Goal: Information Seeking & Learning: Learn about a topic

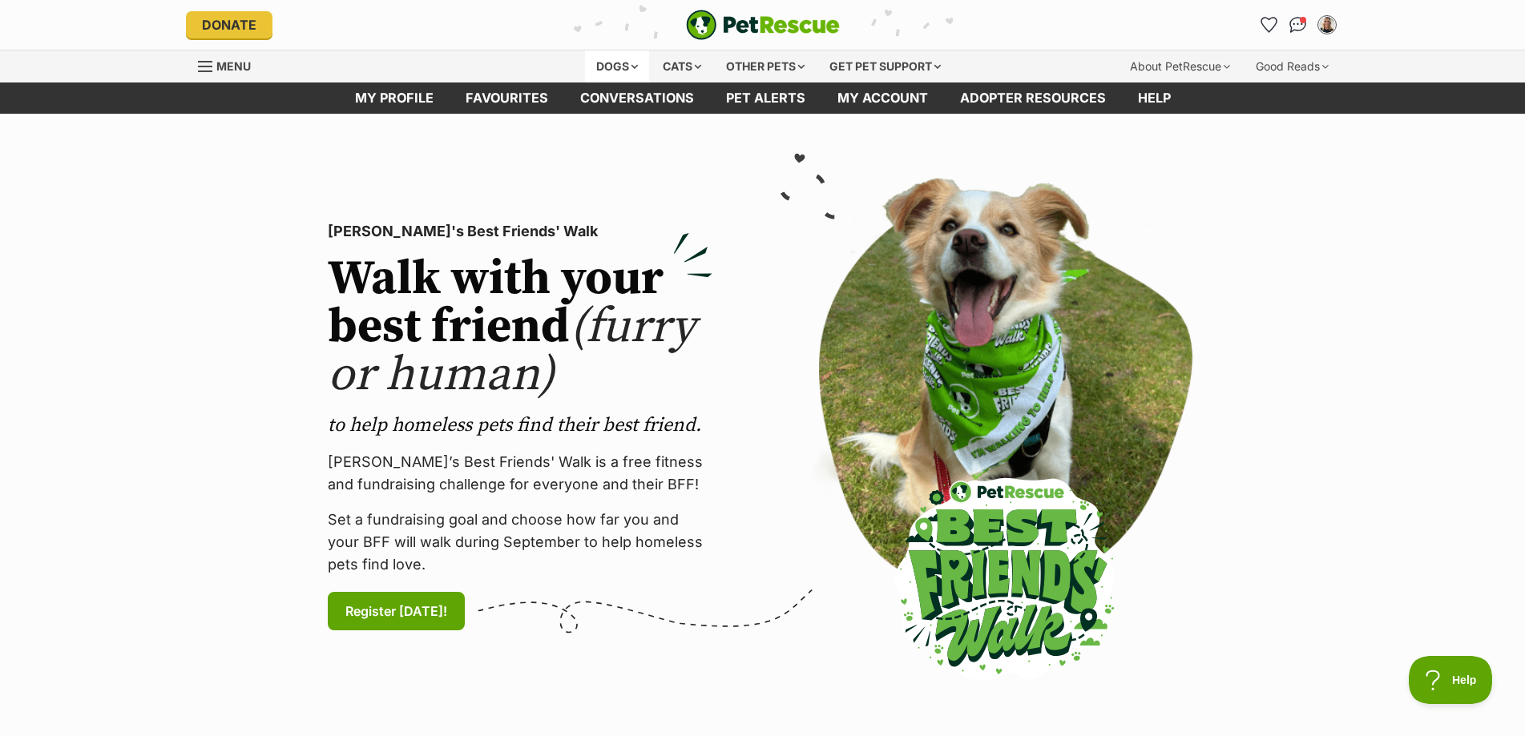
click at [633, 66] on div "Dogs" at bounding box center [617, 66] width 64 height 32
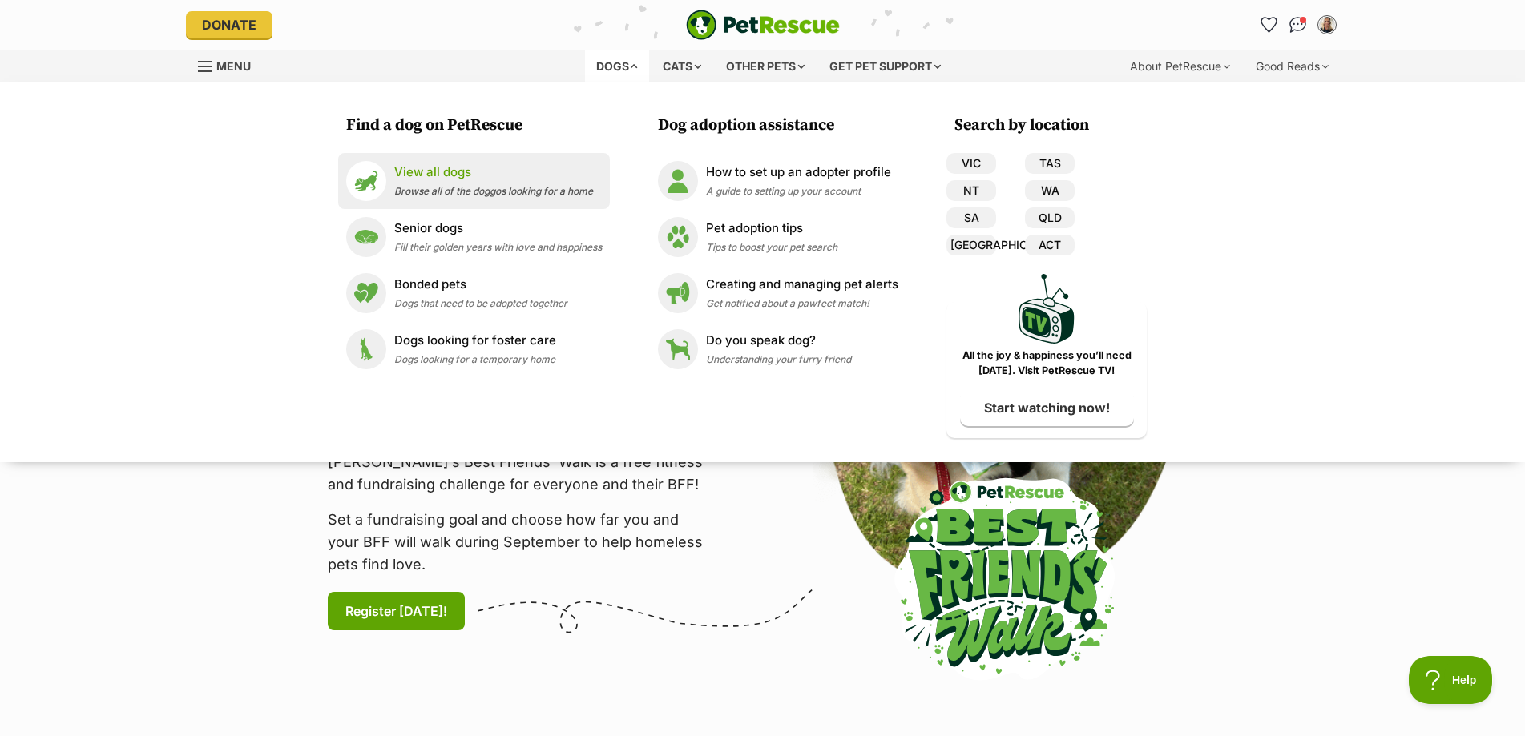
click at [449, 175] on p "View all dogs" at bounding box center [493, 172] width 199 height 18
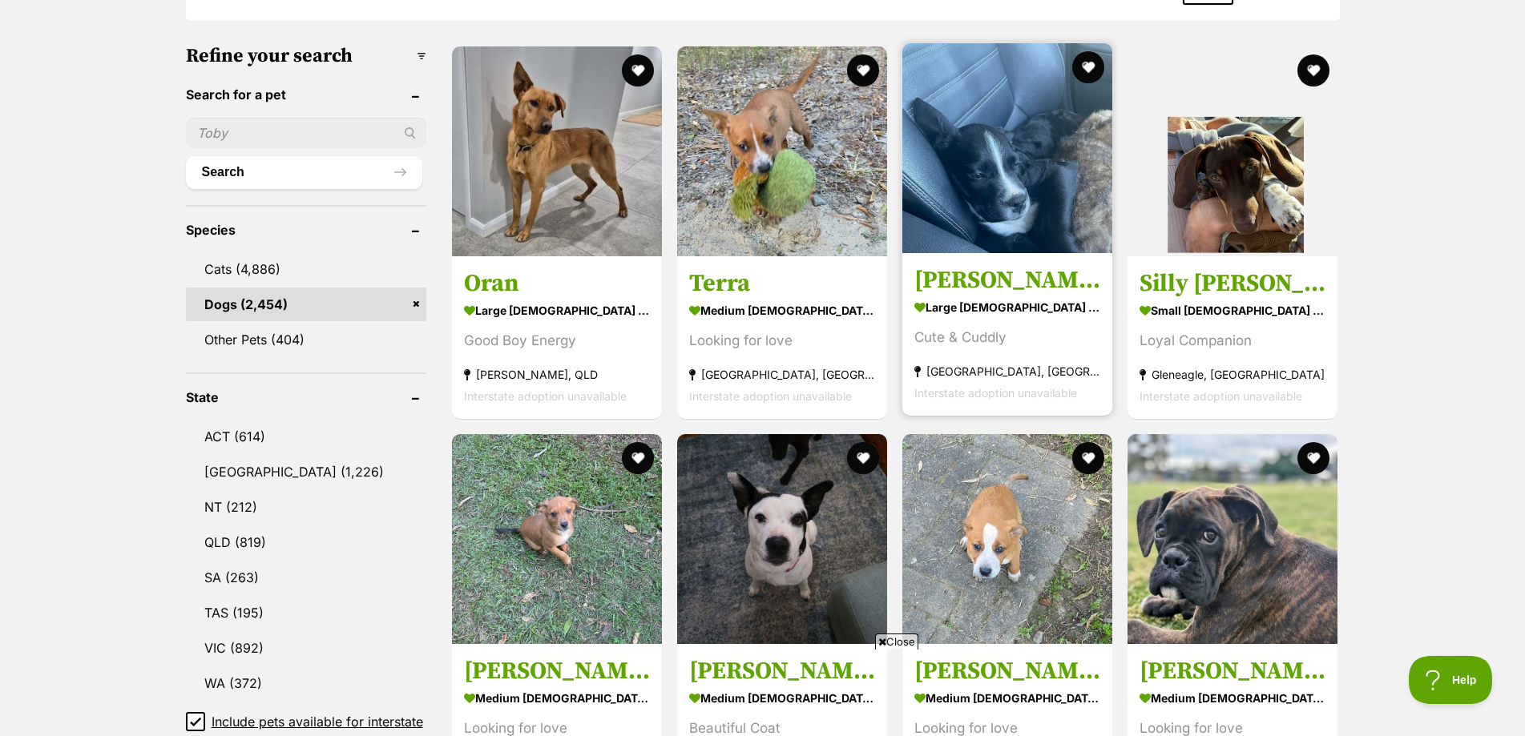
scroll to position [641, 0]
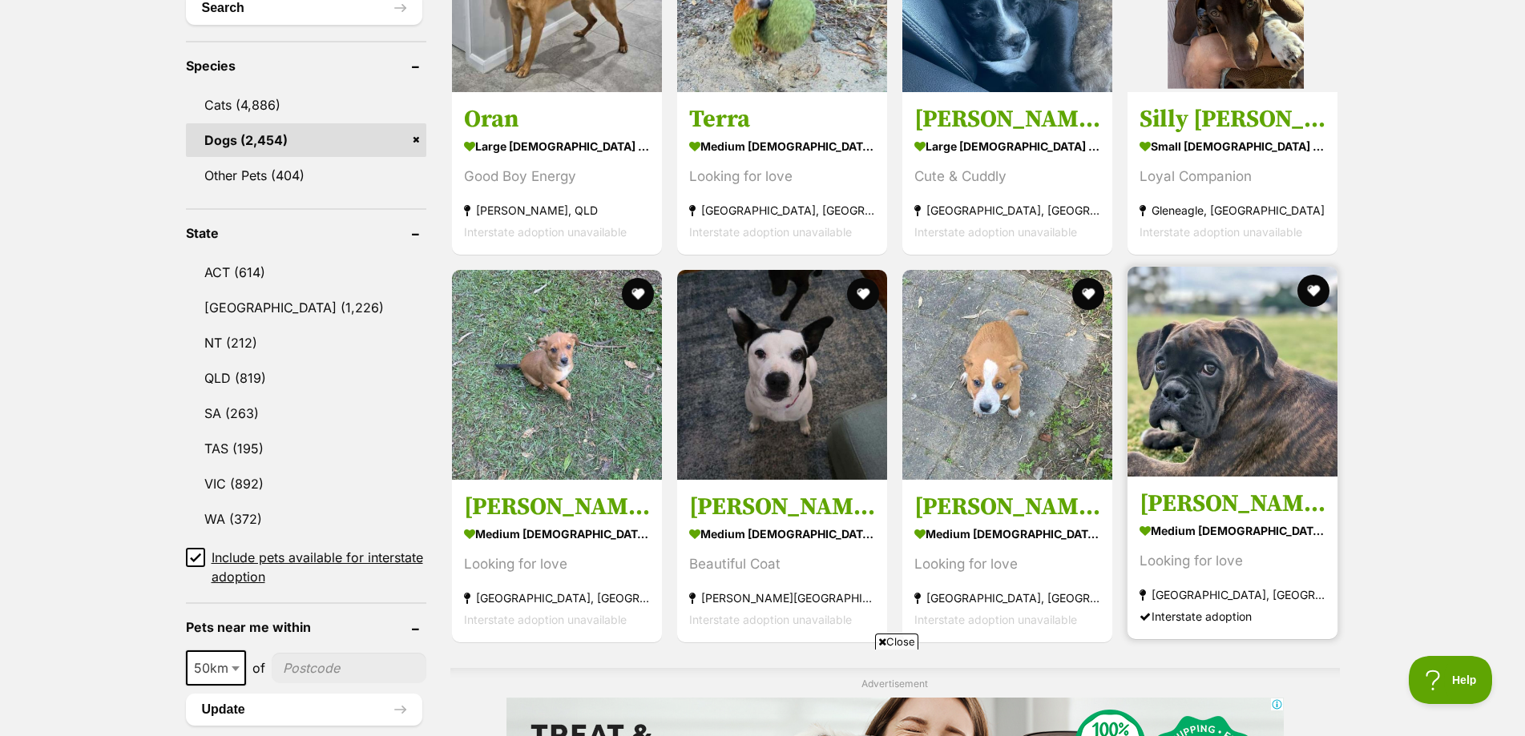
click at [1207, 345] on img at bounding box center [1232, 372] width 210 height 210
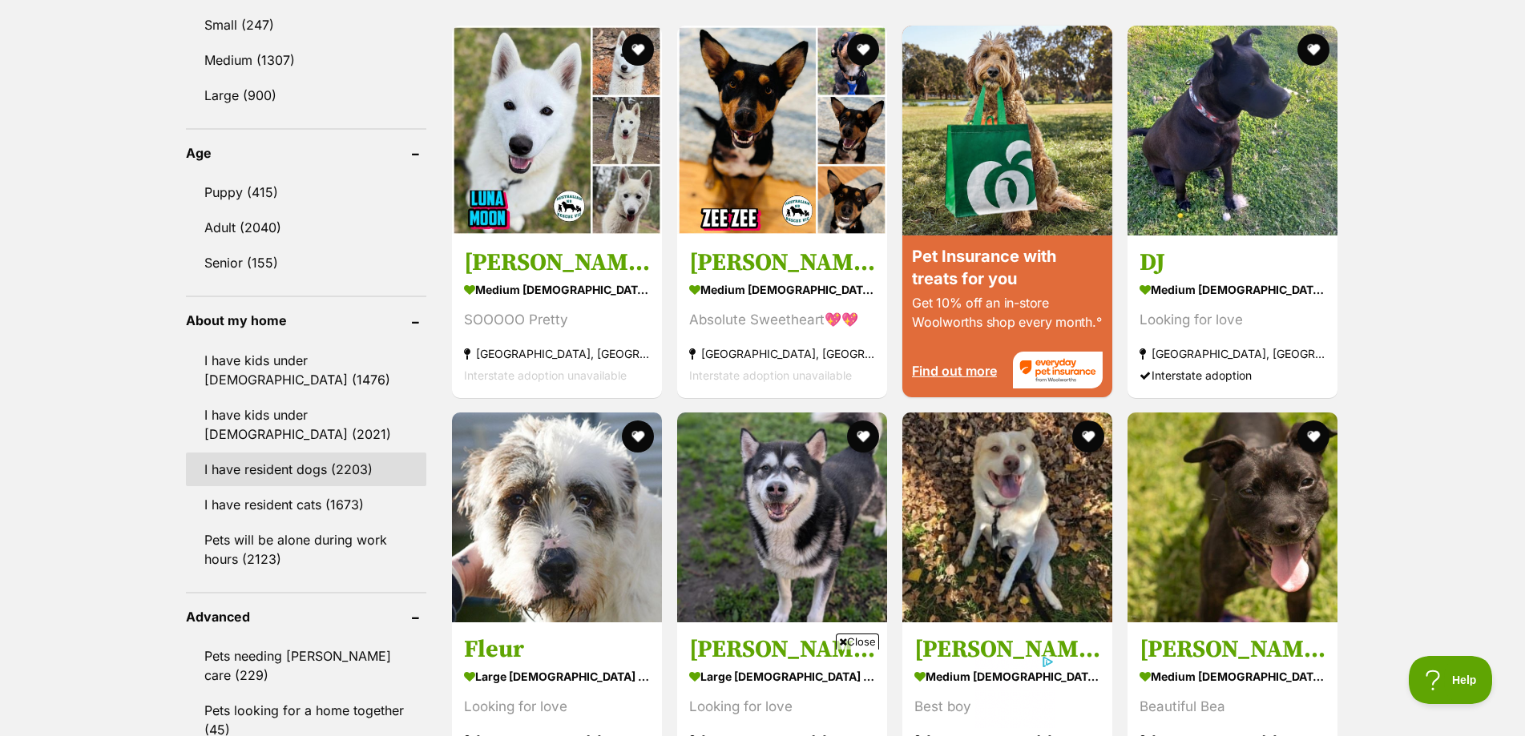
scroll to position [1362, 0]
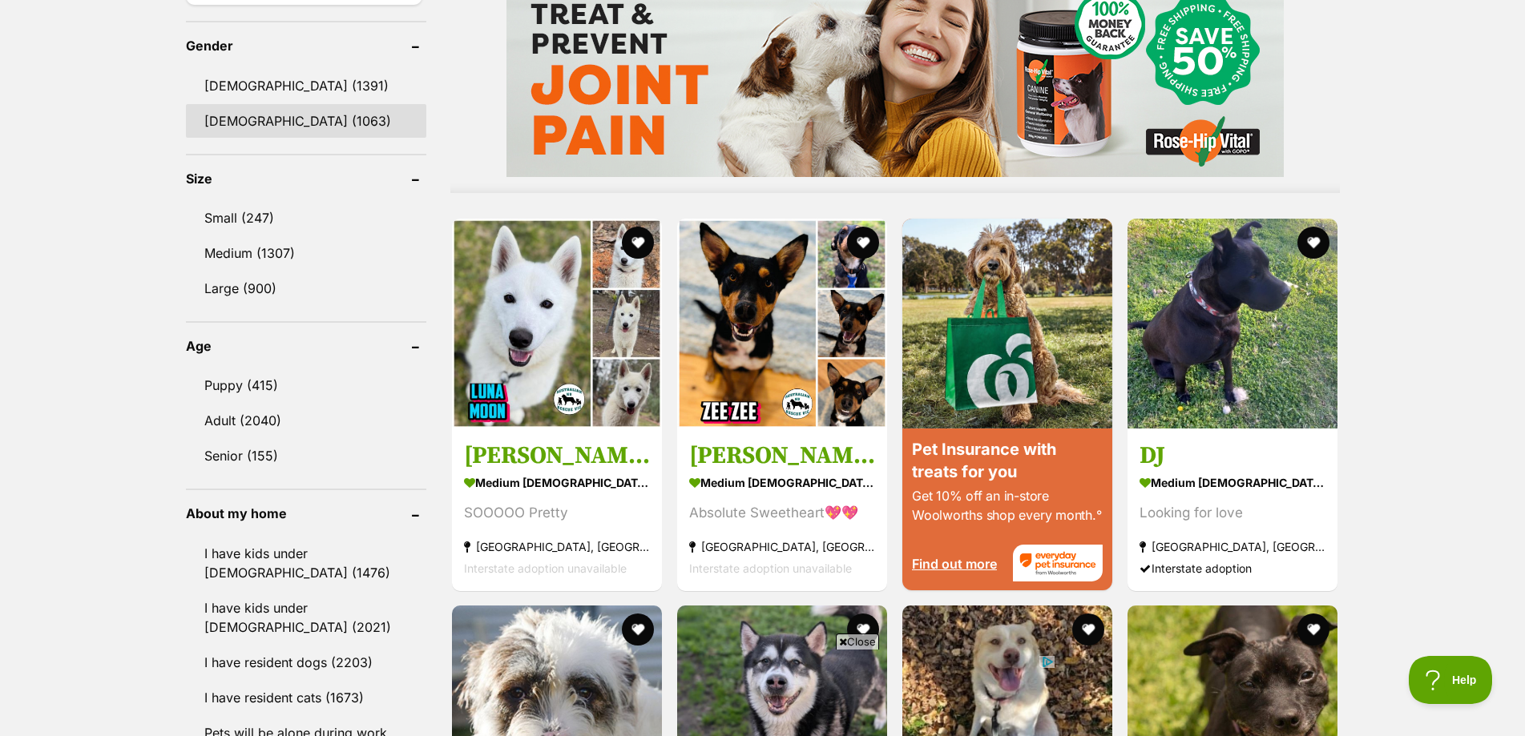
click at [260, 122] on link "Female (1063)" at bounding box center [306, 121] width 240 height 34
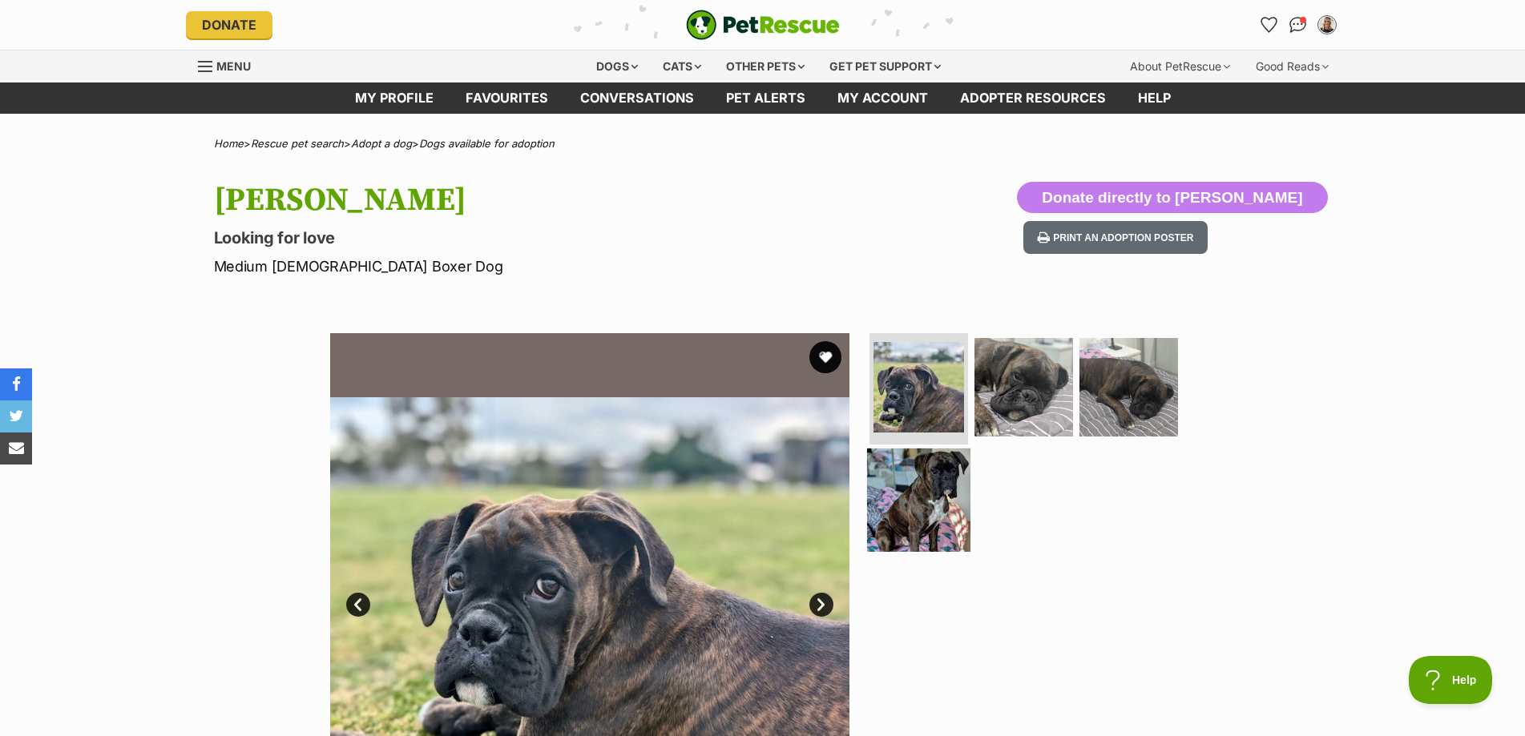
click at [918, 482] on img at bounding box center [918, 500] width 103 height 103
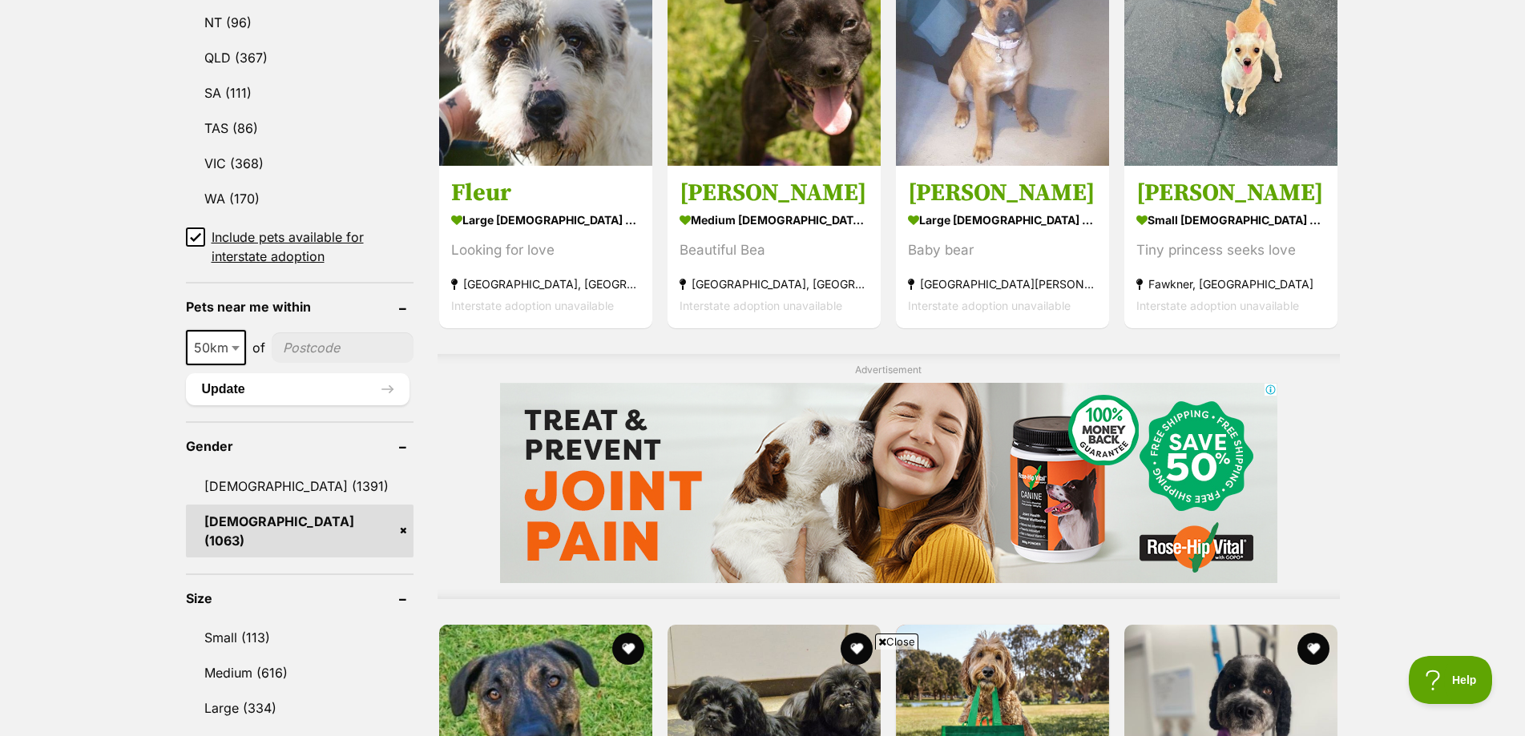
click at [340, 349] on input"] "postcode" at bounding box center [343, 347] width 142 height 30
type input"] "3121"
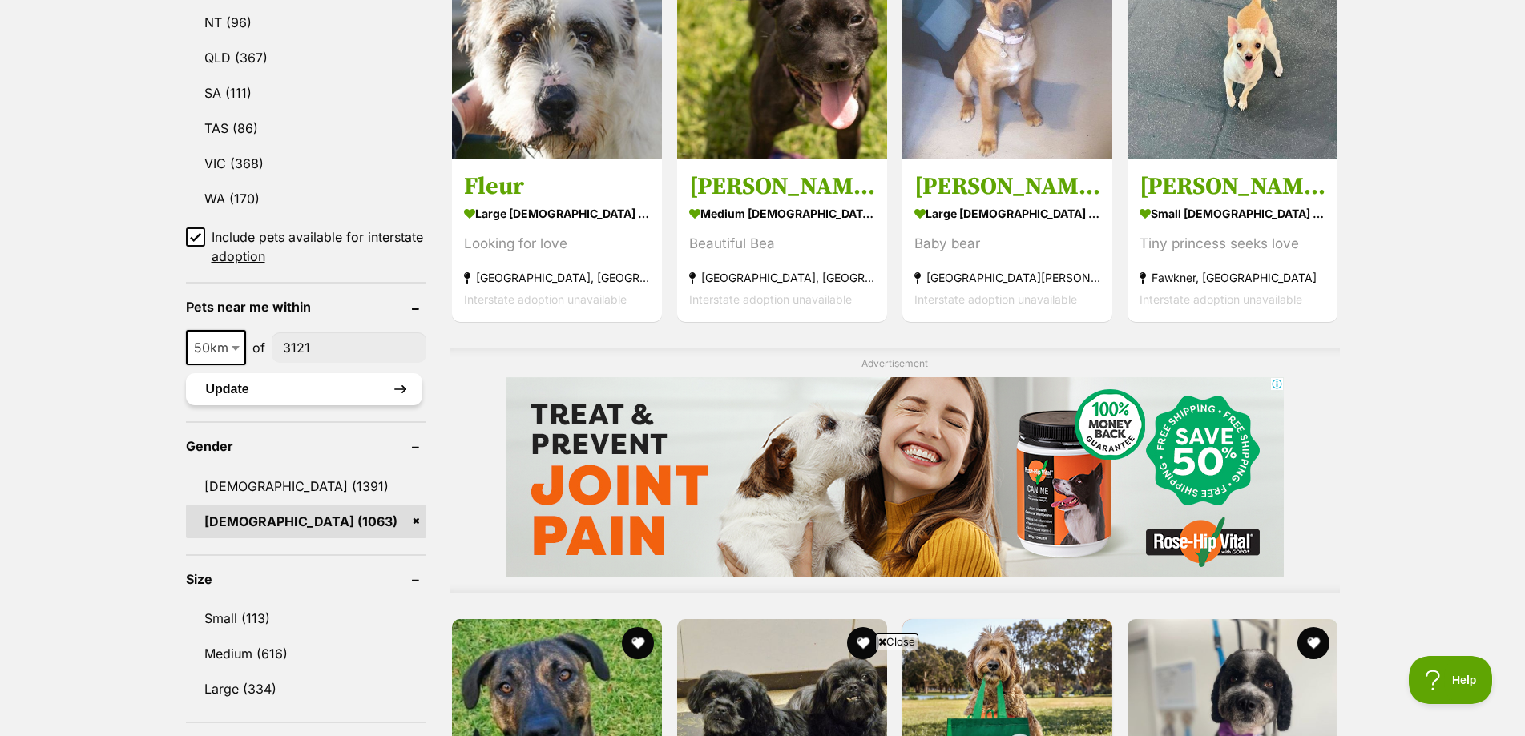
click at [253, 399] on button "Update" at bounding box center [304, 389] width 236 height 32
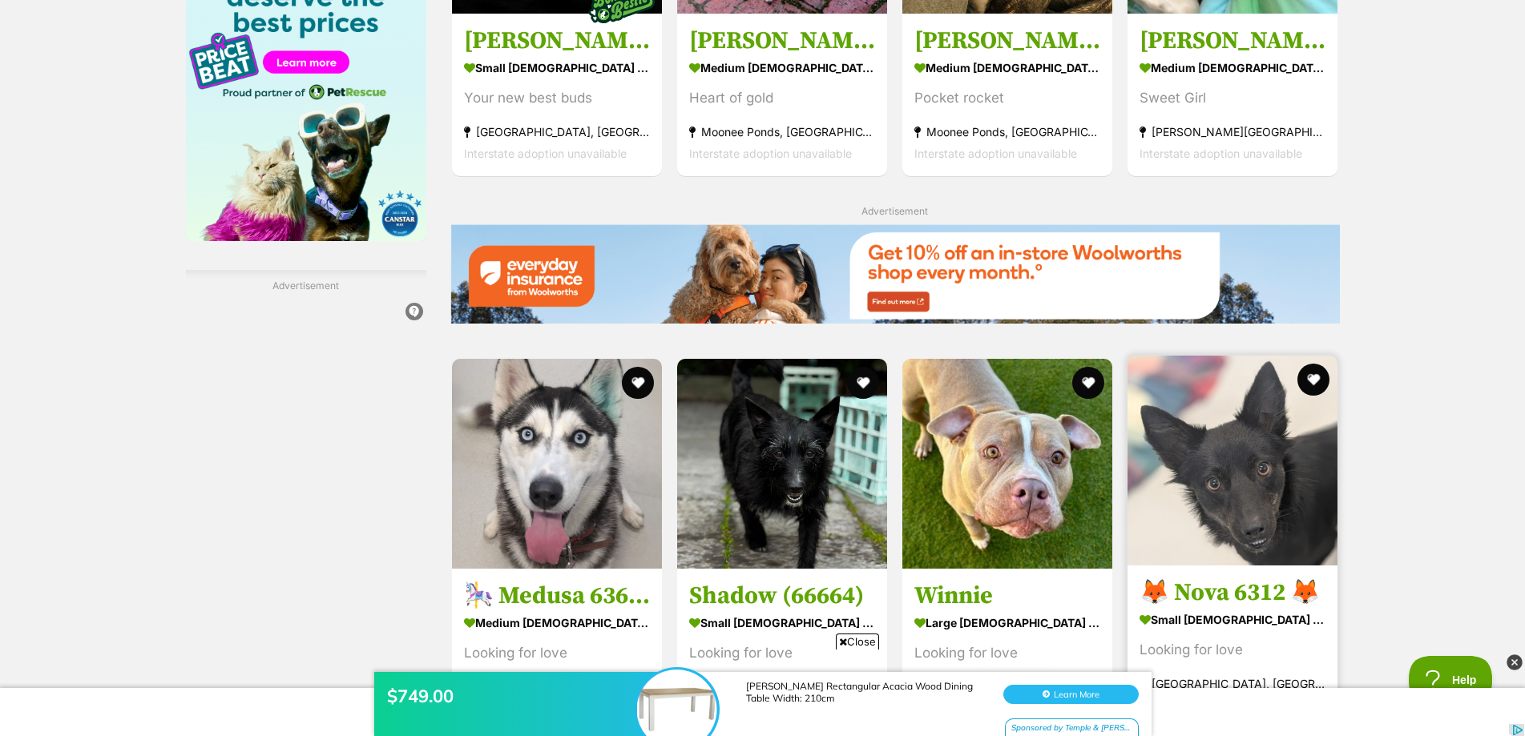
scroll to position [2243, 0]
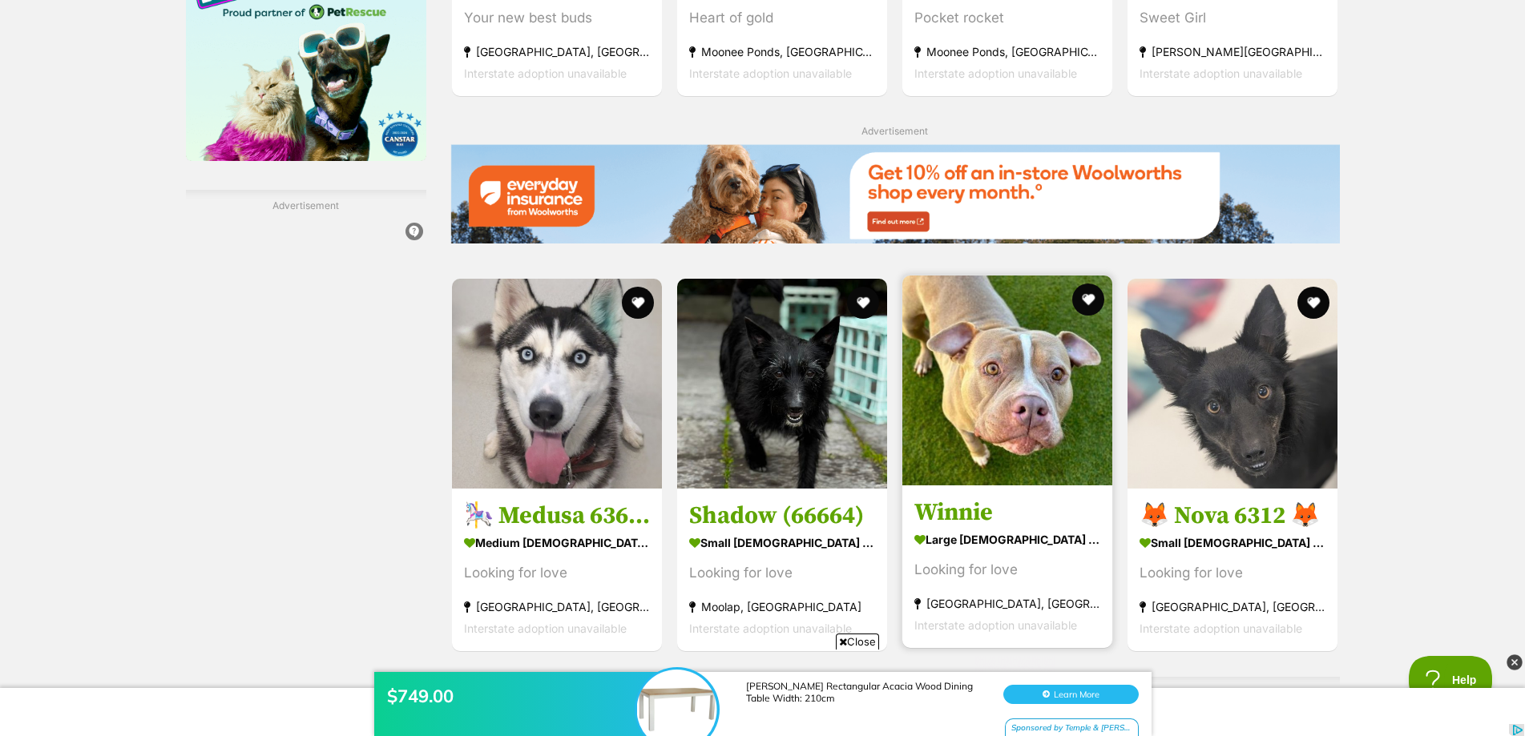
click at [924, 365] on img at bounding box center [1007, 381] width 210 height 210
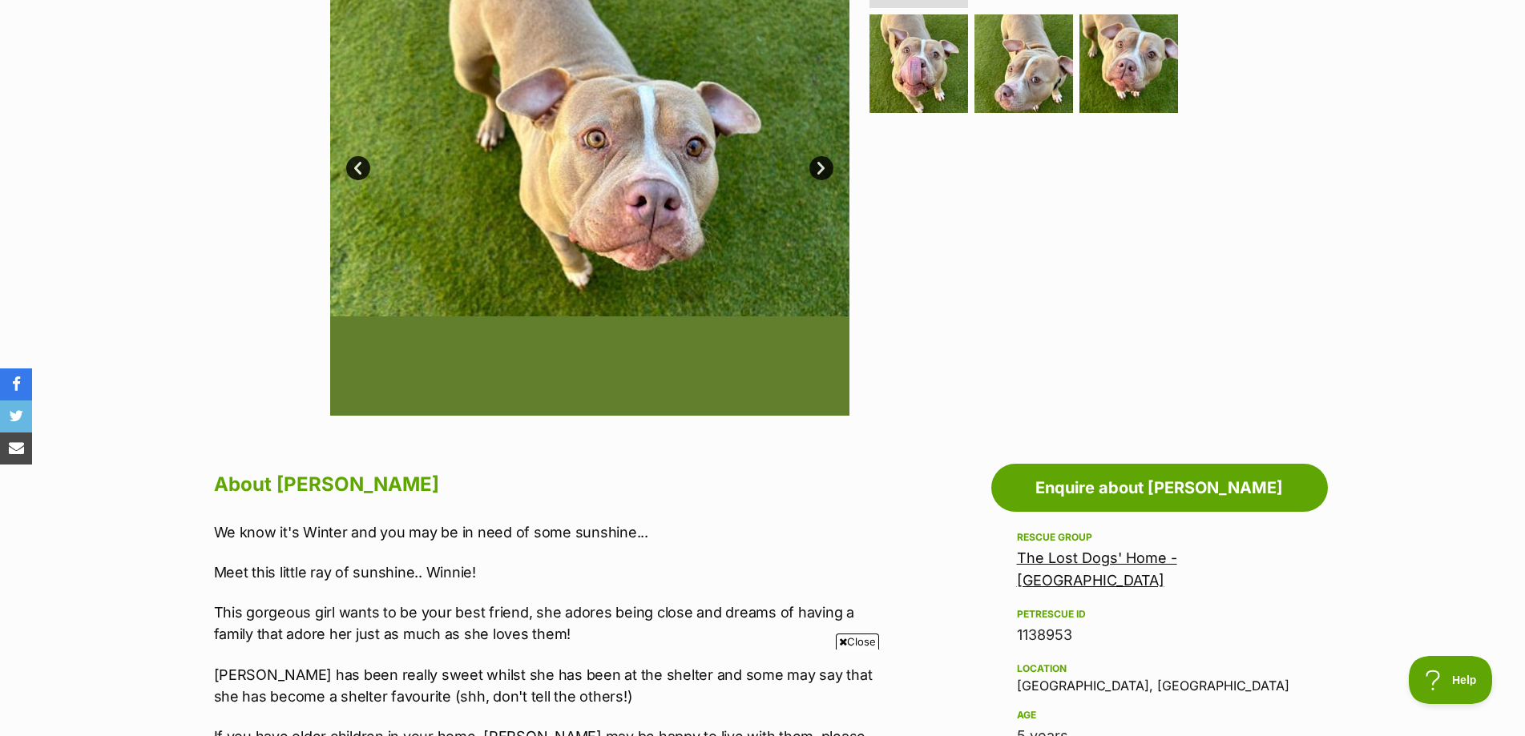
scroll to position [160, 0]
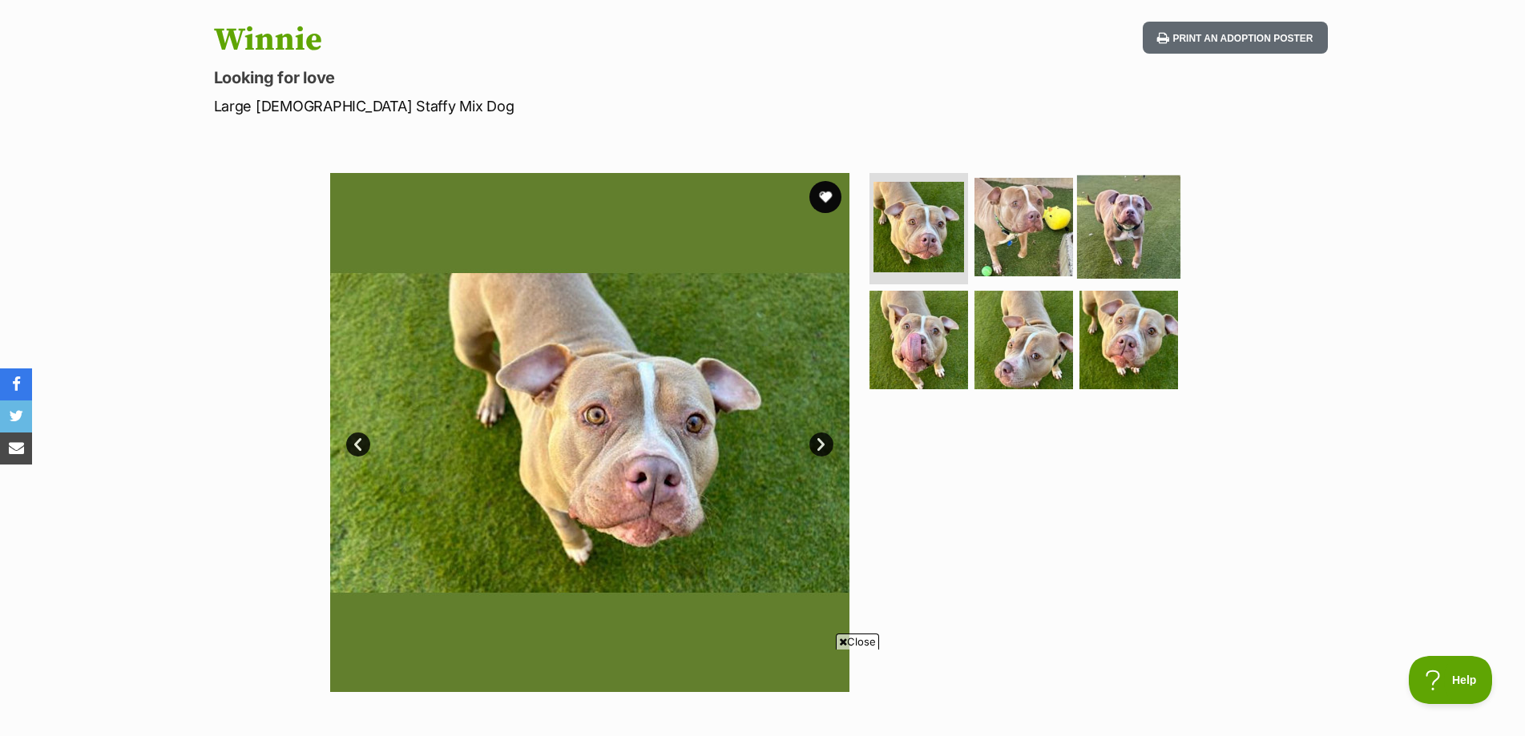
click at [1129, 231] on img at bounding box center [1128, 226] width 103 height 103
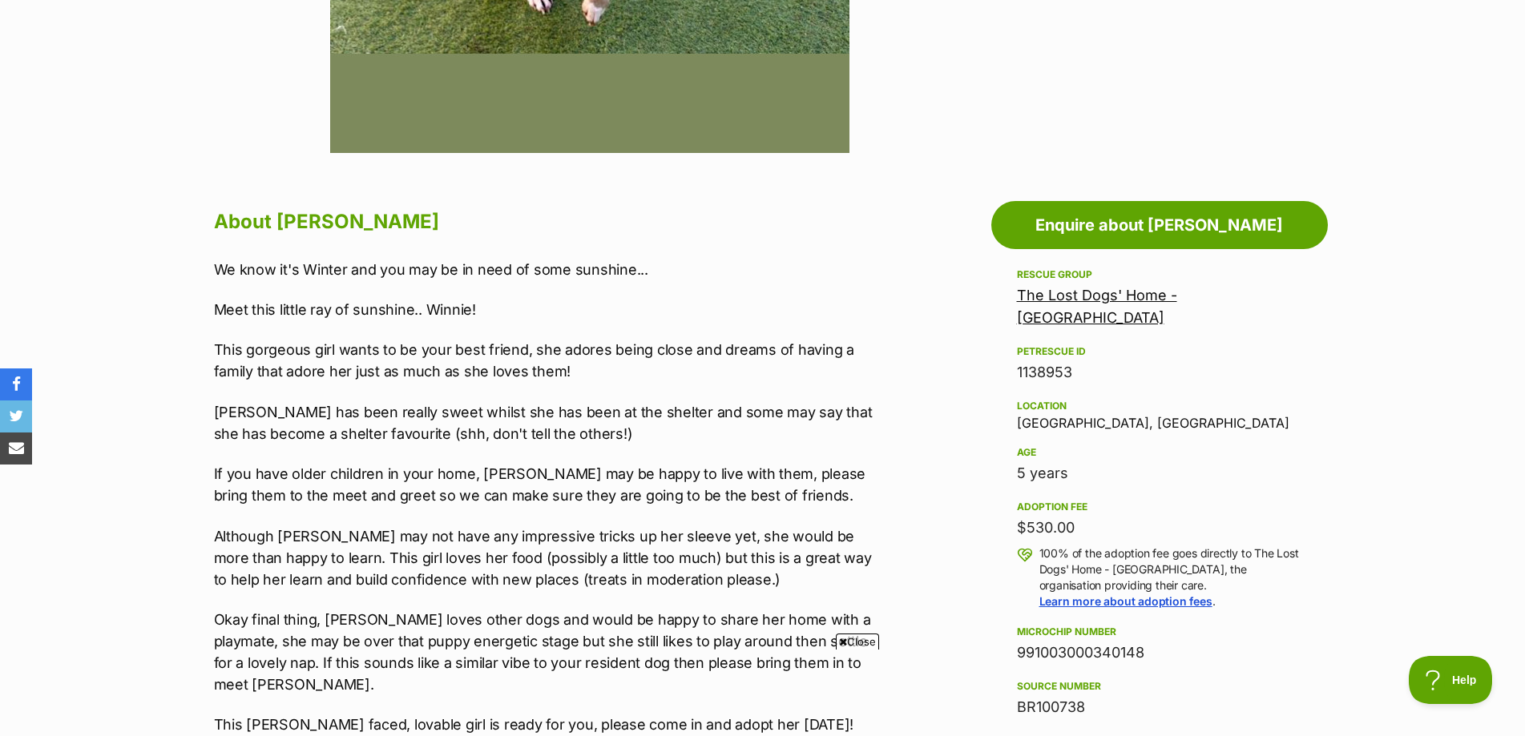
scroll to position [561, 0]
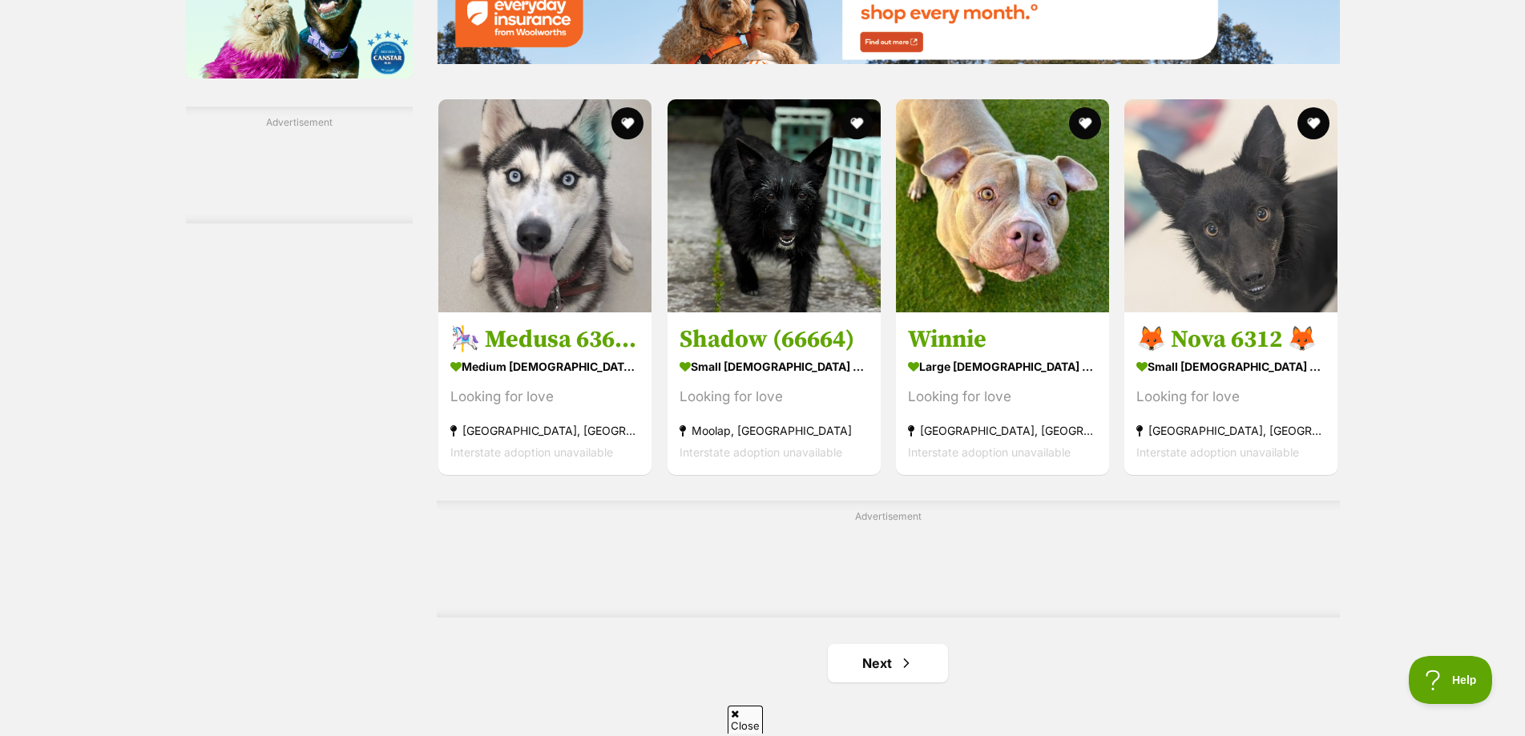
scroll to position [2403, 0]
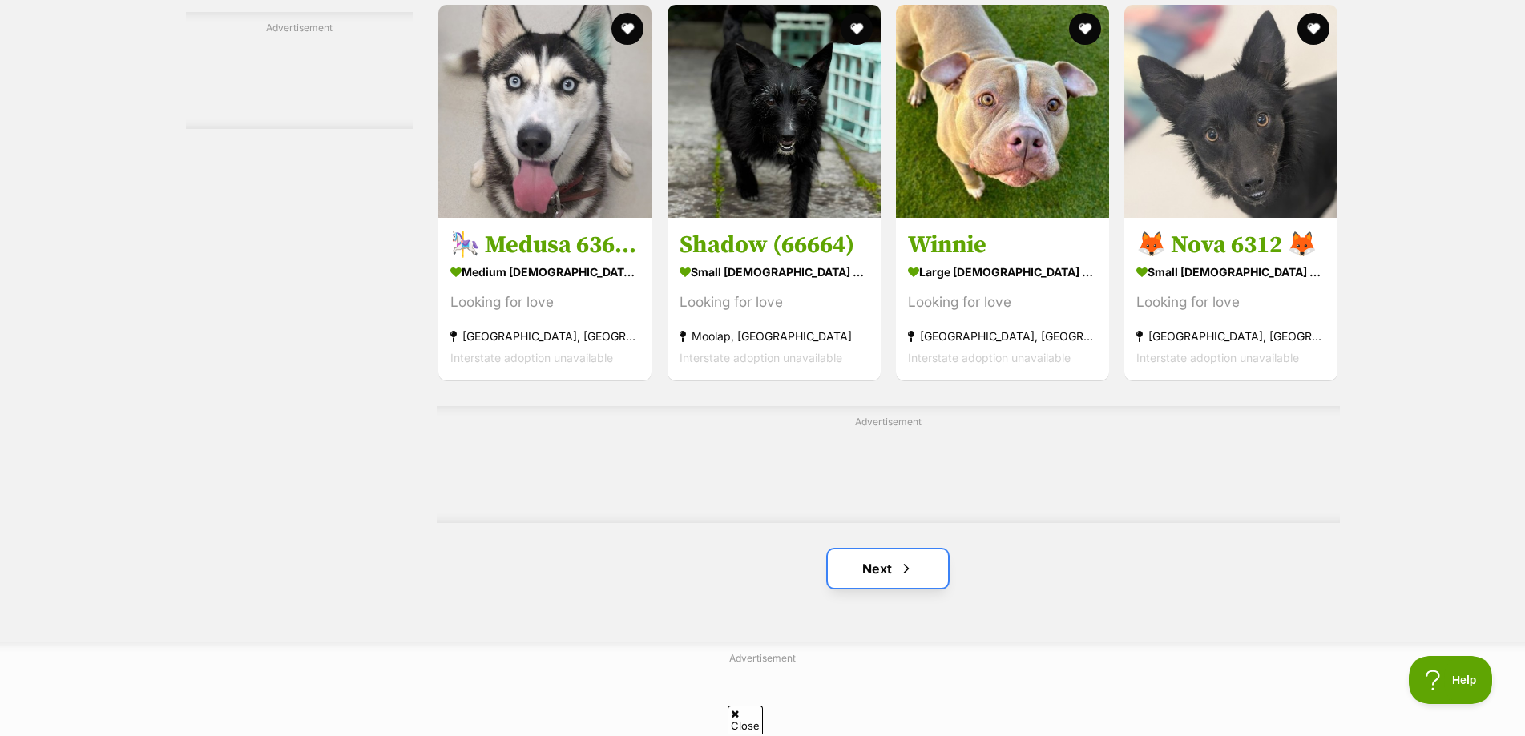
click at [871, 577] on link "Next" at bounding box center [888, 569] width 120 height 38
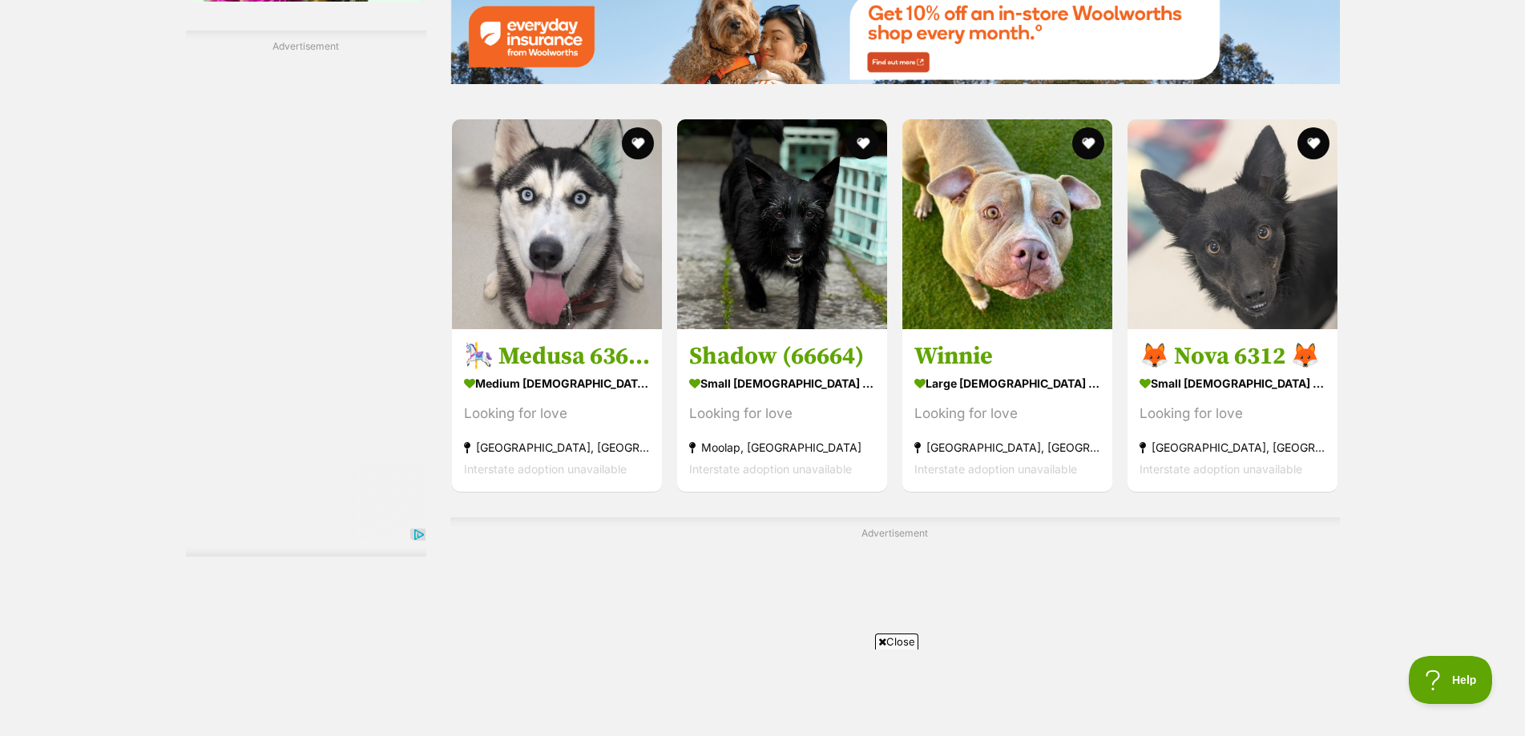
scroll to position [0, 0]
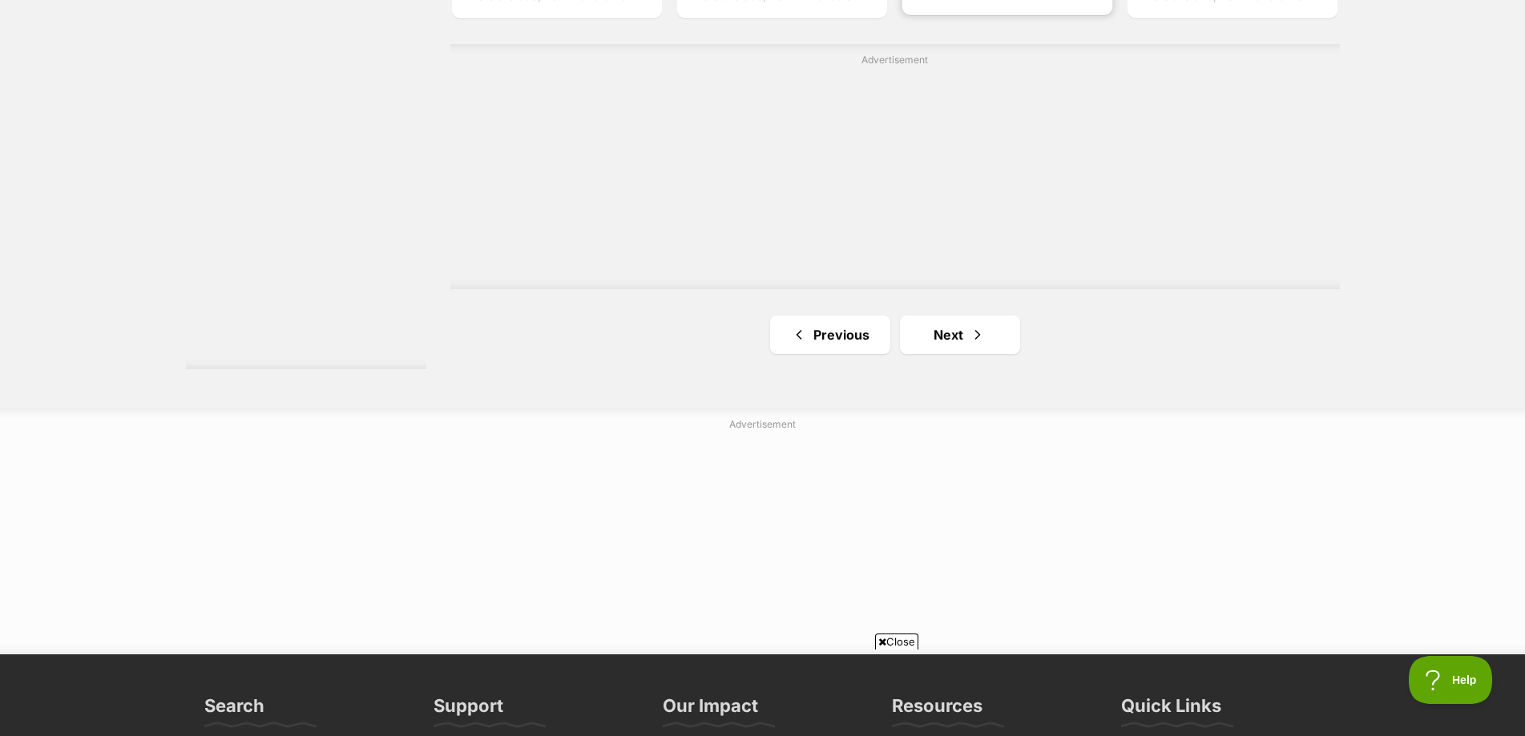
scroll to position [2883, 0]
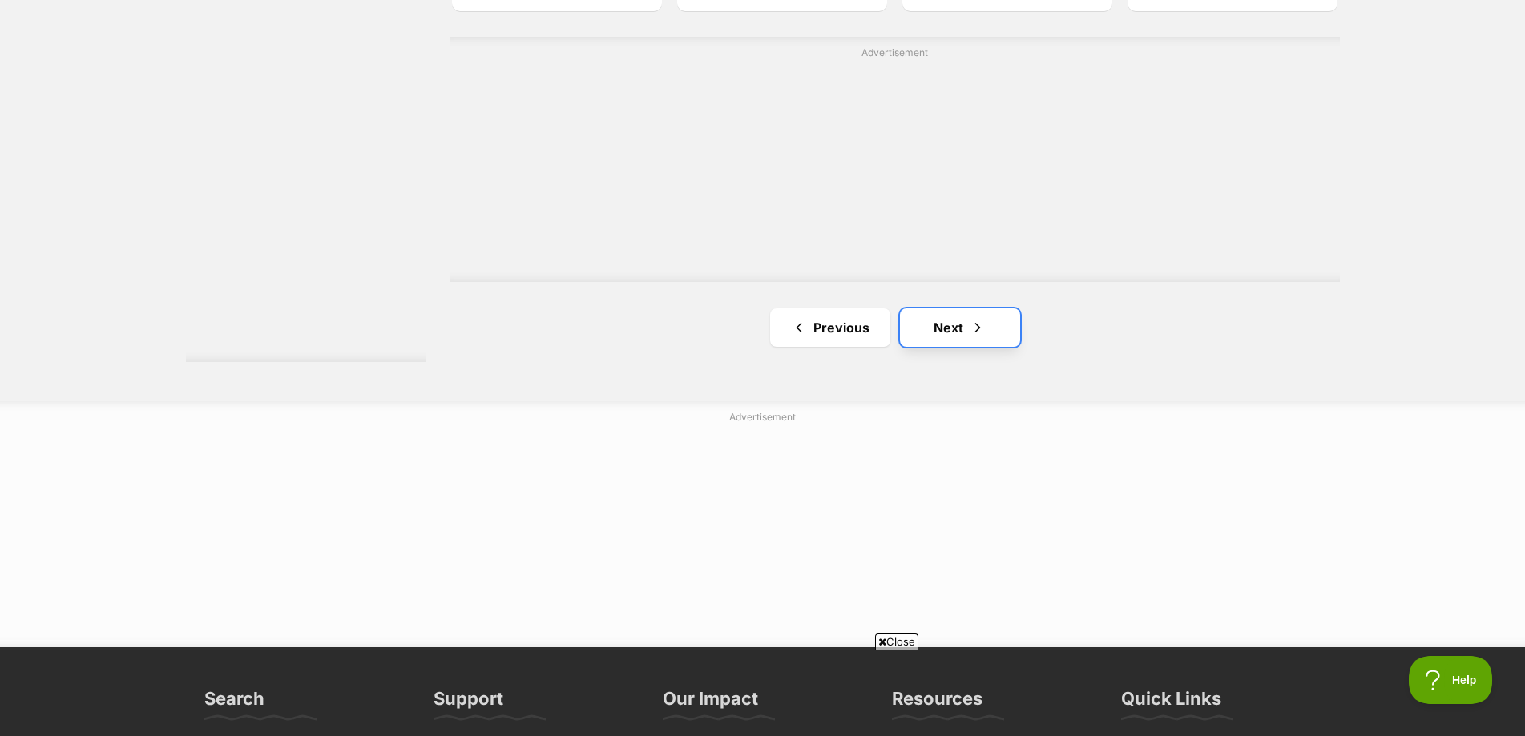
click at [965, 330] on link "Next" at bounding box center [960, 327] width 120 height 38
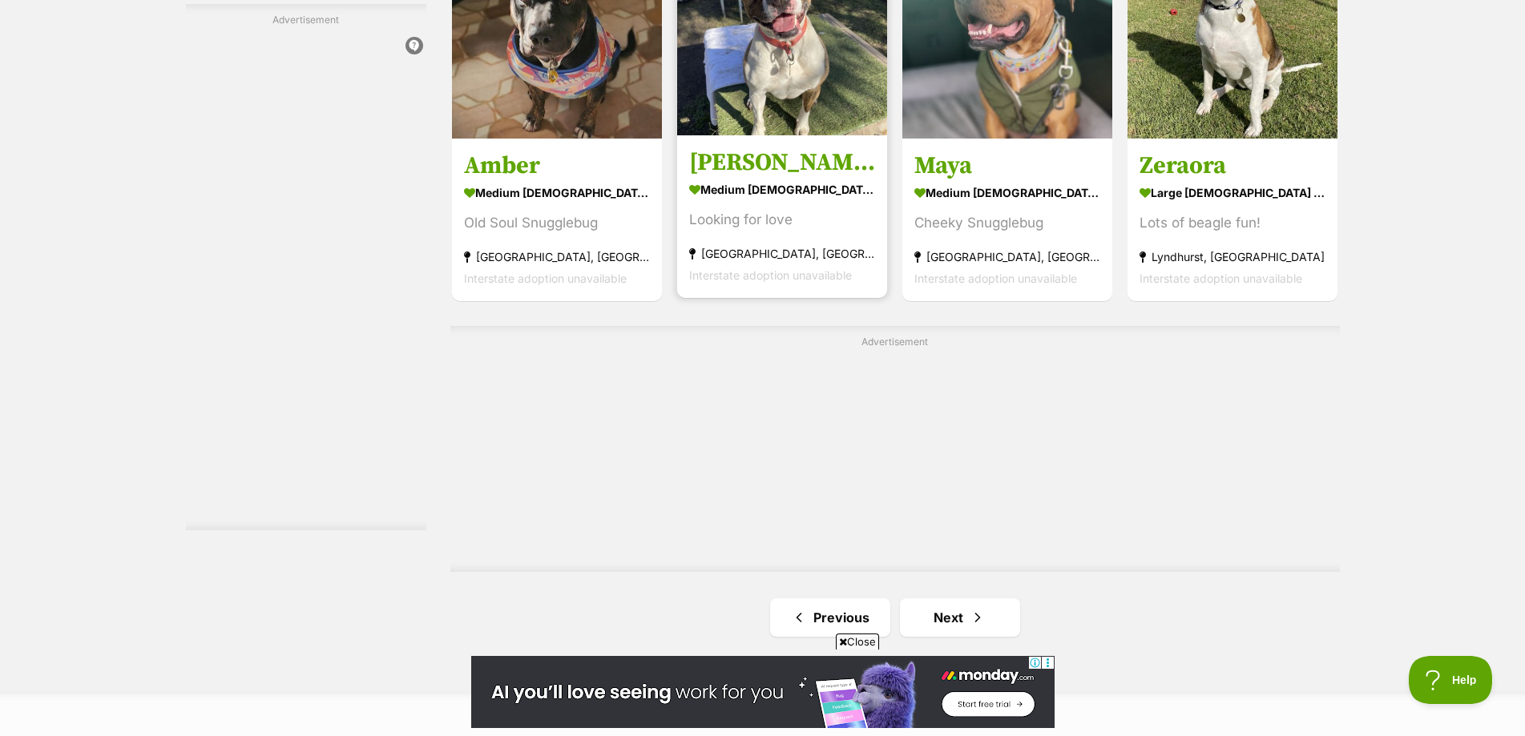
scroll to position [2884, 0]
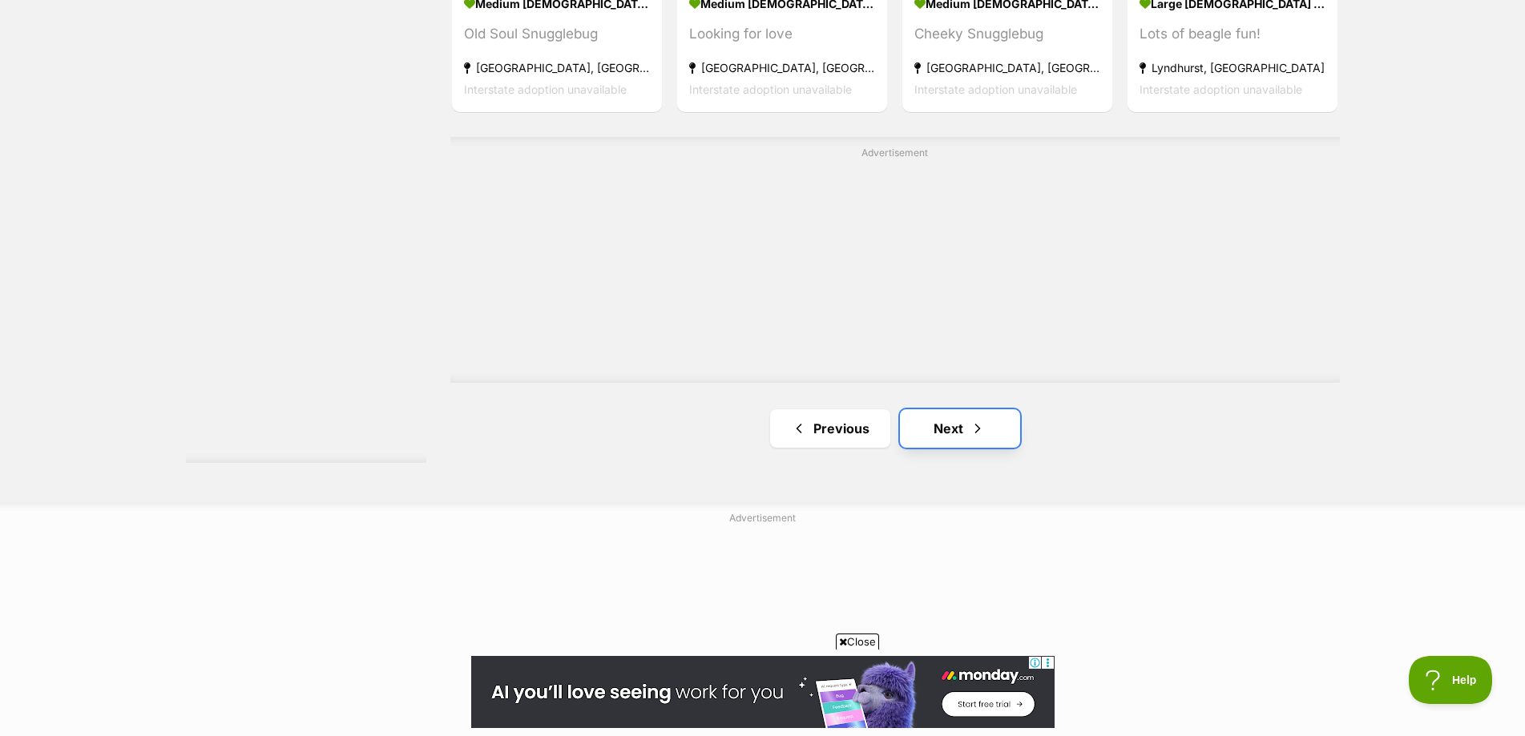
click at [946, 429] on link "Next" at bounding box center [960, 428] width 120 height 38
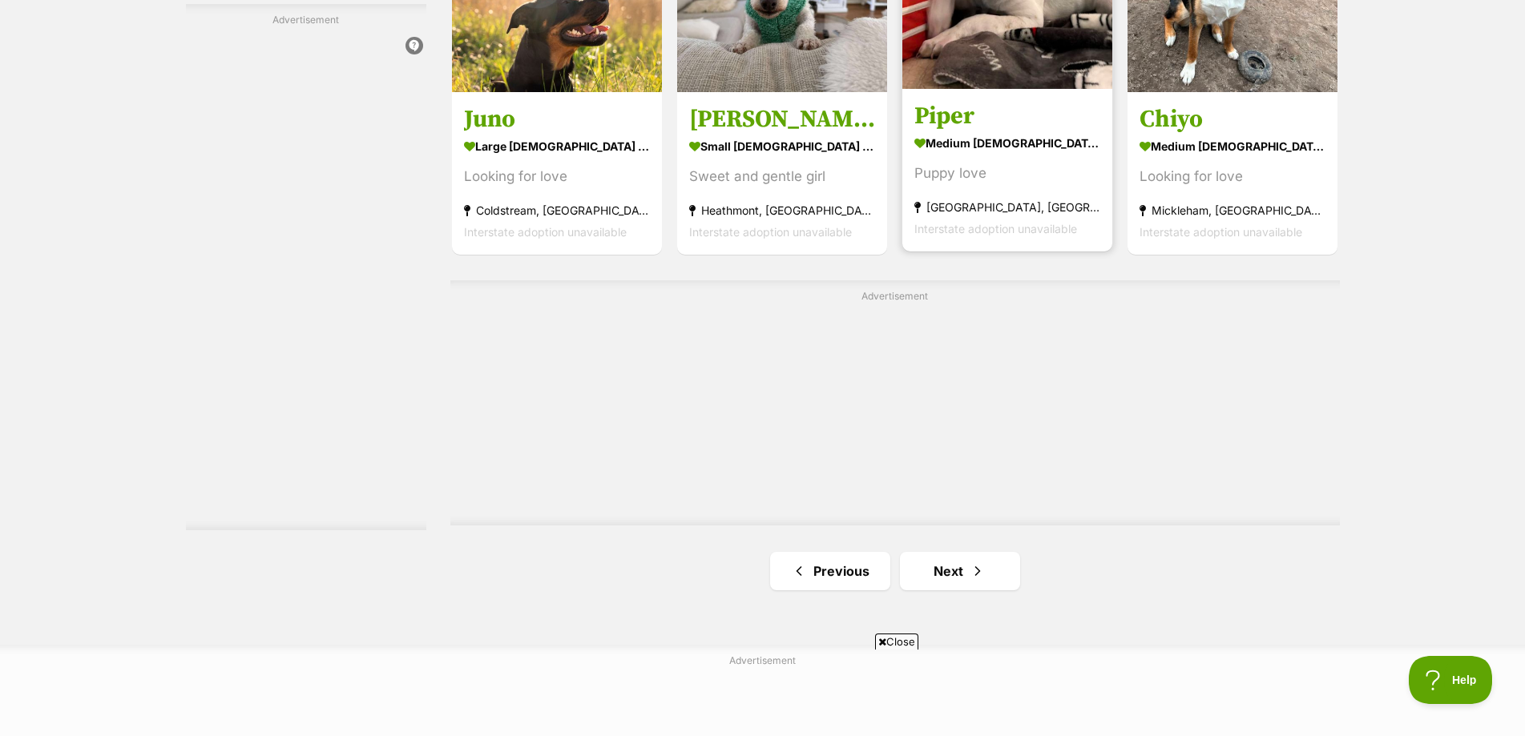
scroll to position [2644, 0]
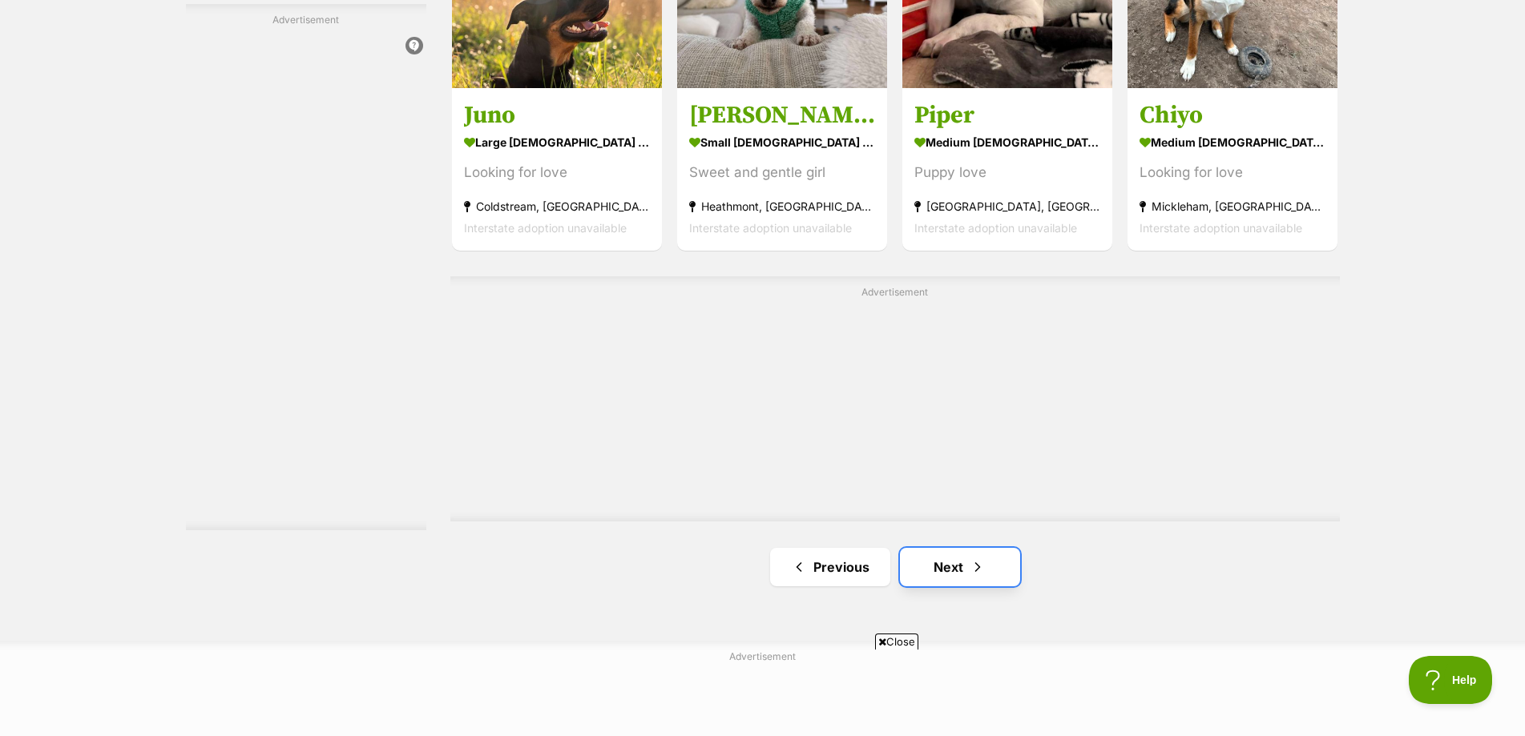
click at [979, 569] on span "Next page" at bounding box center [977, 567] width 16 height 19
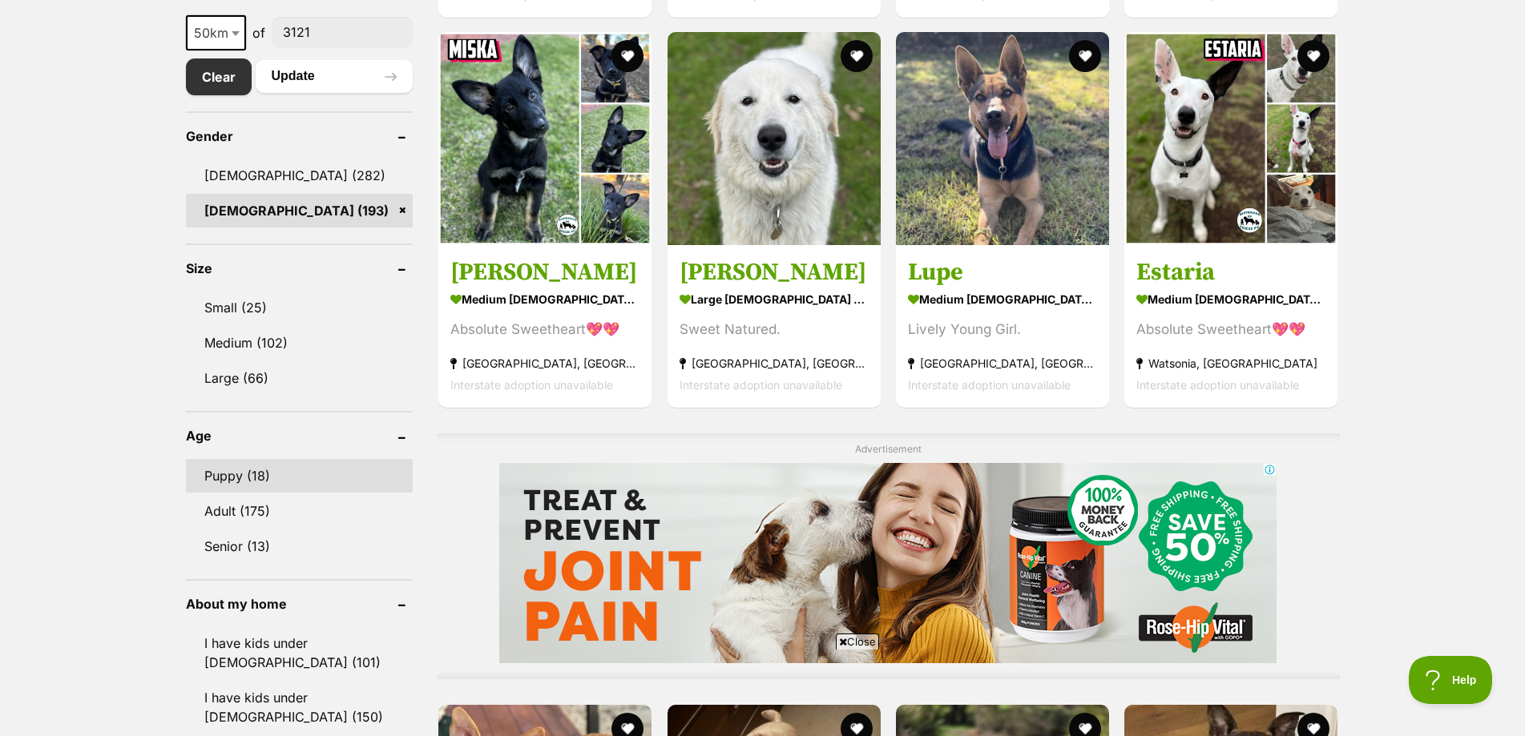
click at [228, 470] on link "Puppy (18)" at bounding box center [300, 476] width 228 height 34
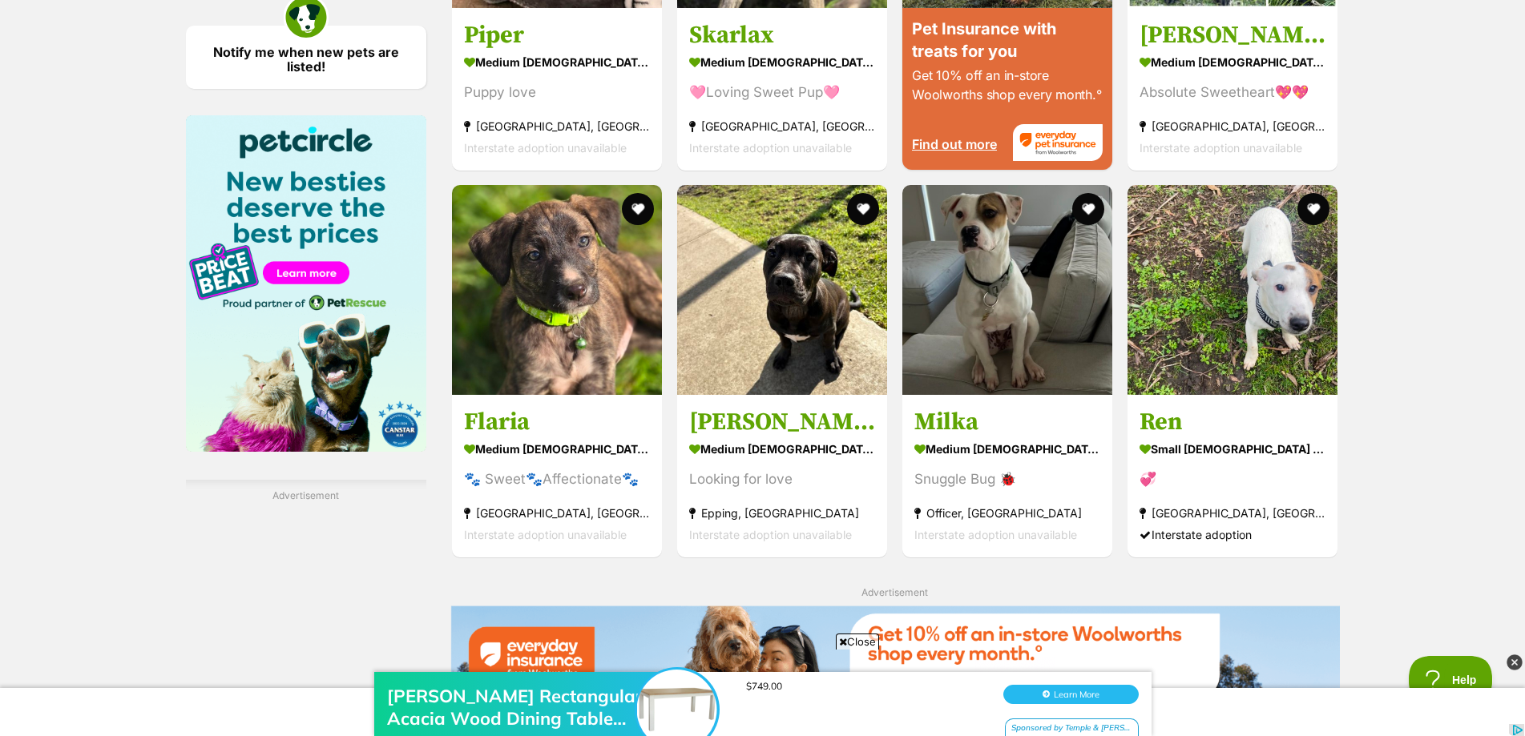
scroll to position [1763, 0]
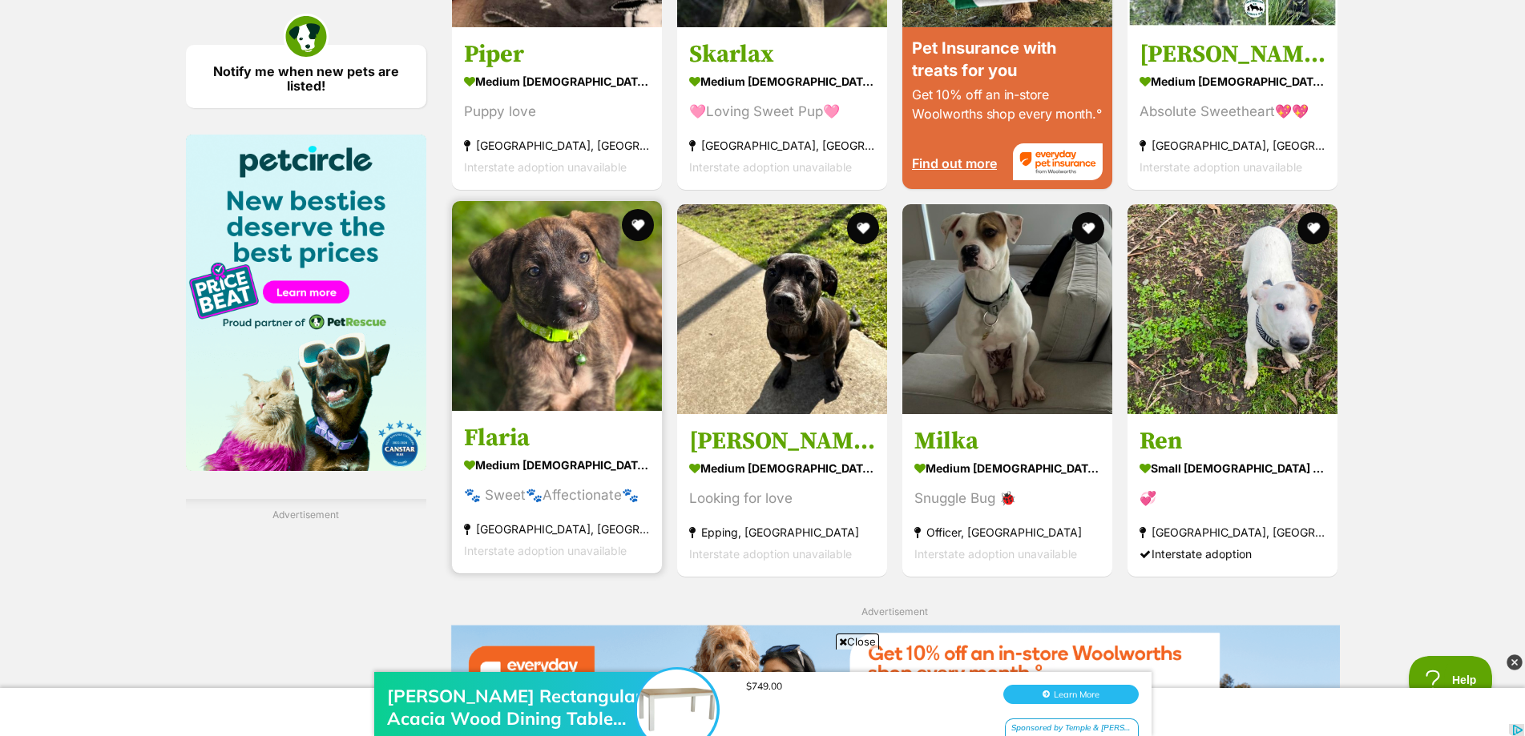
click at [501, 358] on img at bounding box center [557, 306] width 210 height 210
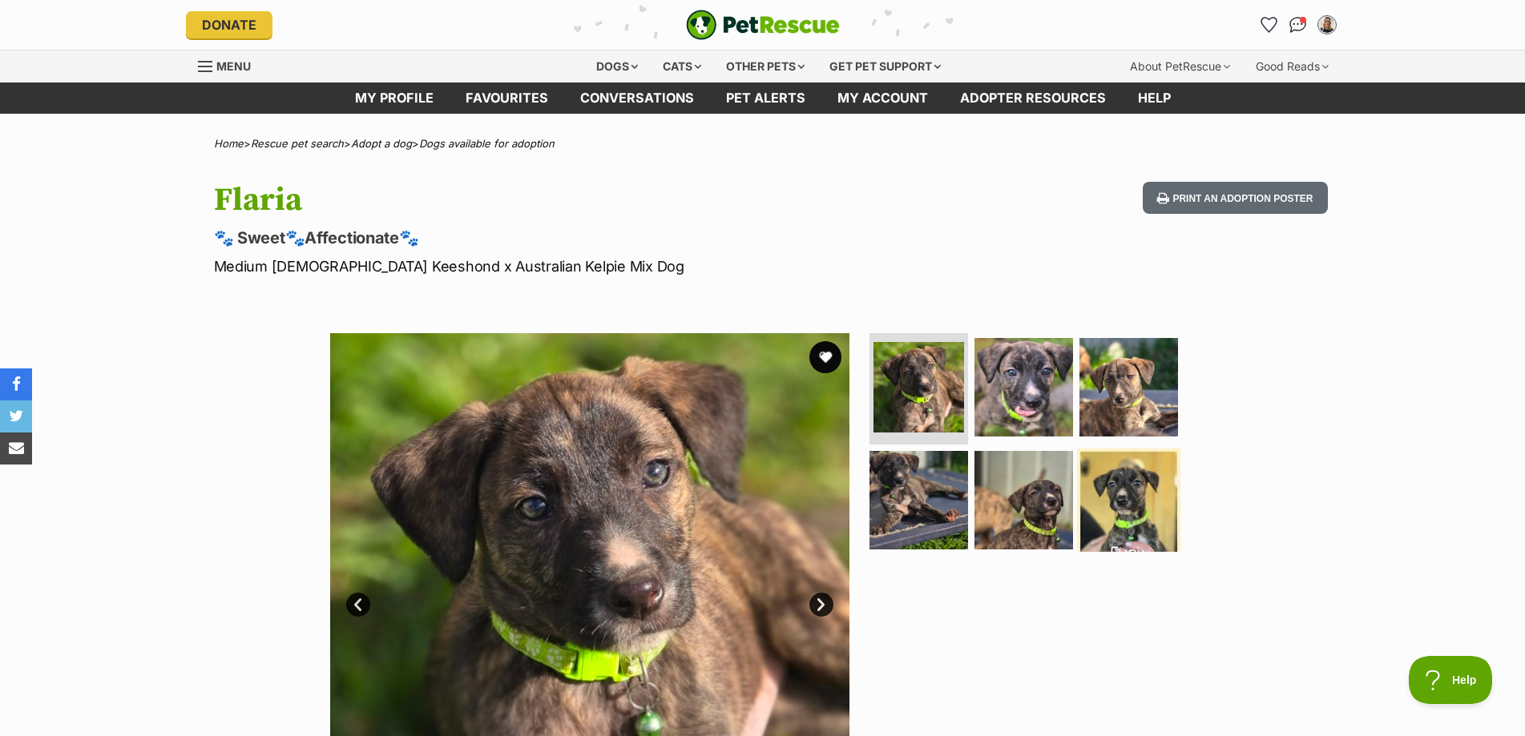
click at [1127, 484] on img at bounding box center [1128, 500] width 103 height 103
